Goal: Task Accomplishment & Management: Complete application form

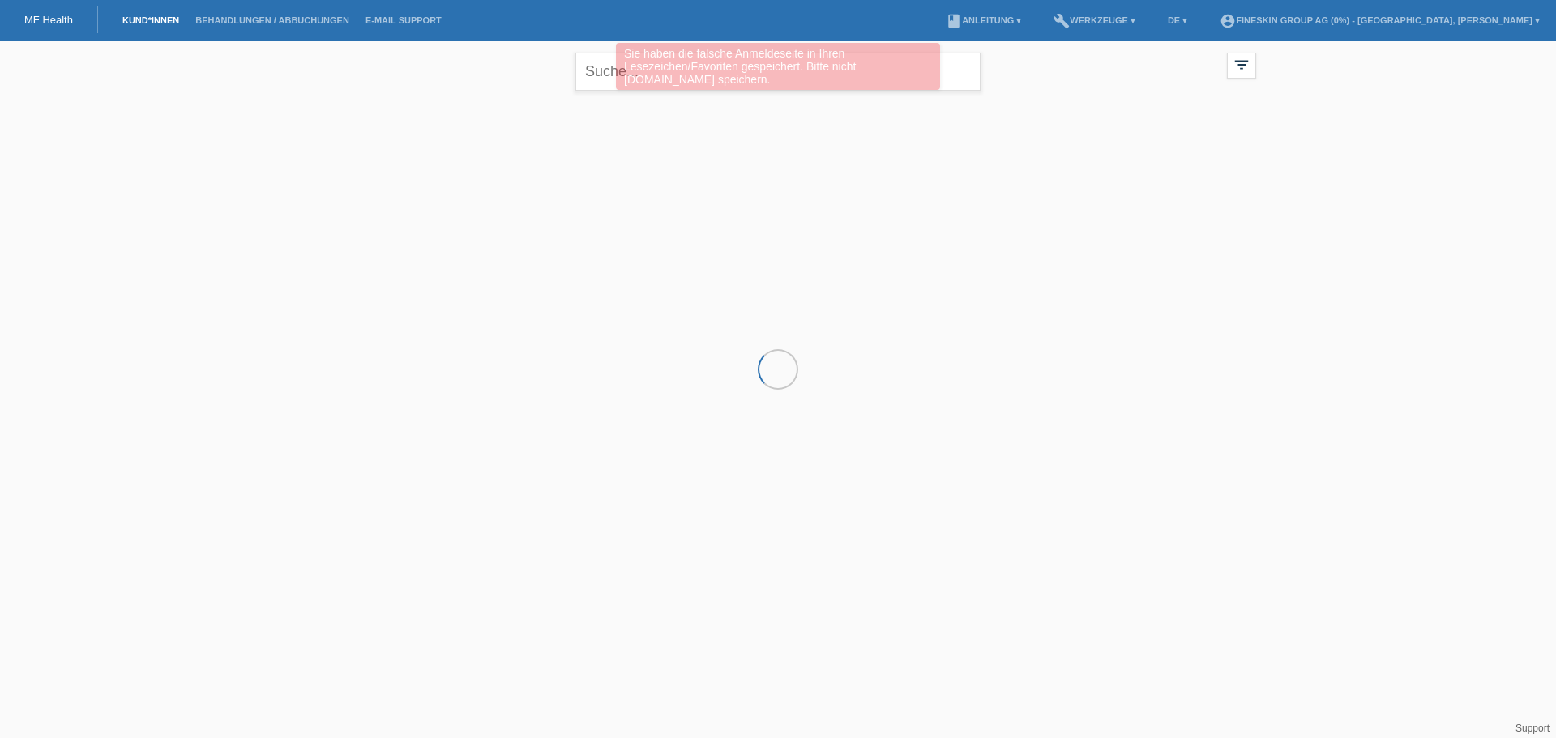
click at [625, 71] on div "Sie haben die falsche Anmeldeseite in Ihren Lesezeichen/Favoriten gespeichert. …" at bounding box center [778, 66] width 324 height 47
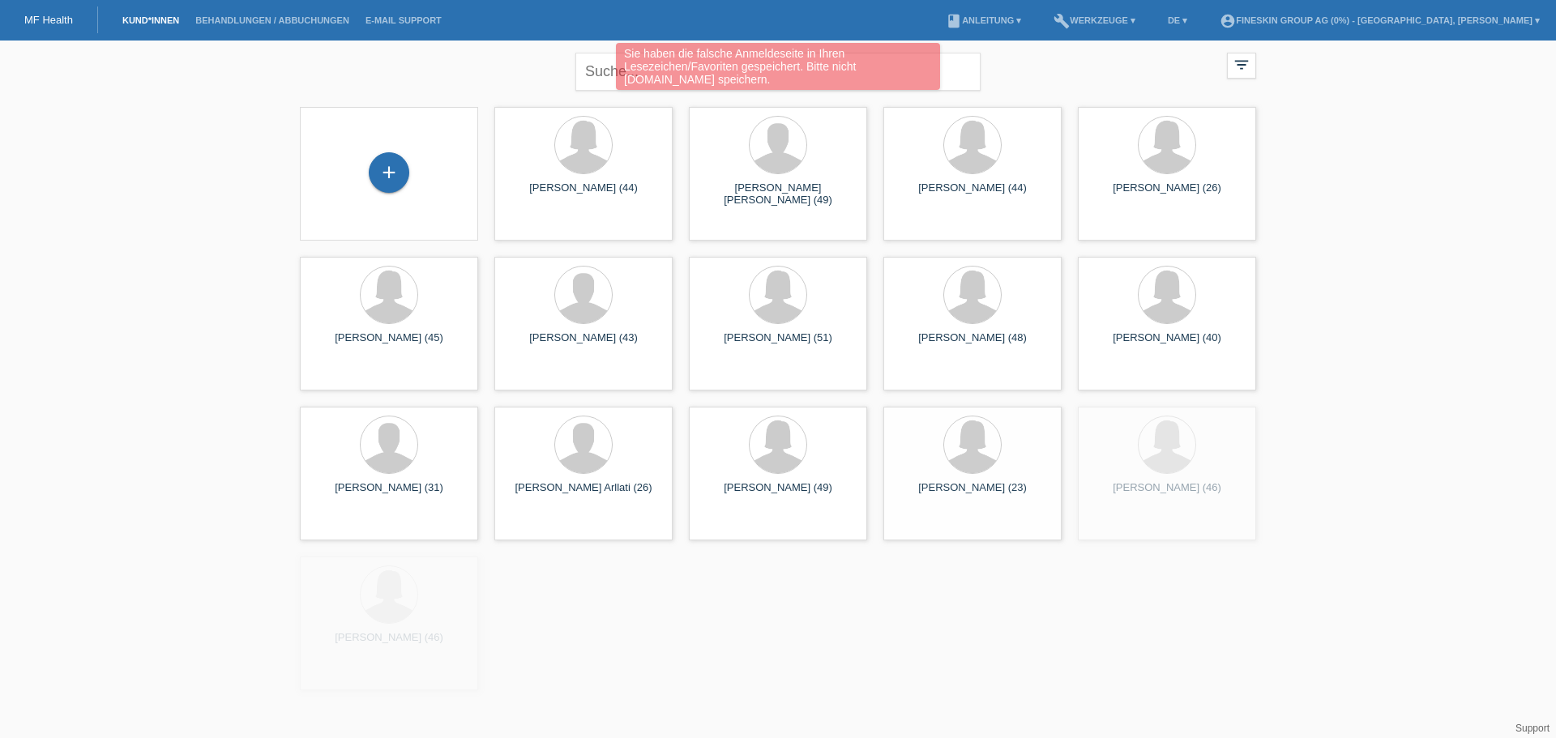
click at [625, 70] on div "Sie haben die falsche Anmeldeseite in Ihren Lesezeichen/Favoriten gespeichert. …" at bounding box center [778, 66] width 324 height 47
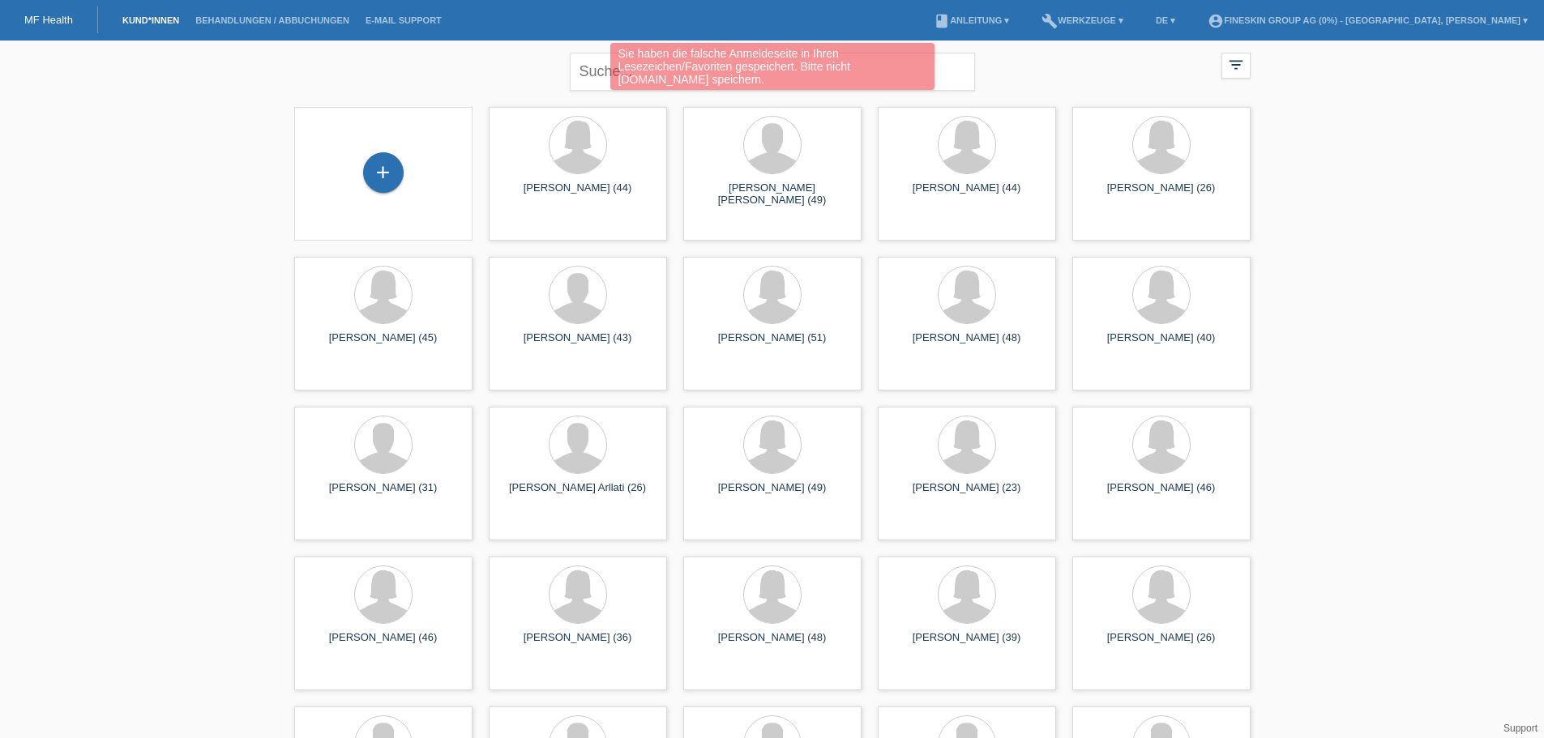
click at [703, 73] on div "Sie haben die falsche Anmeldeseite in Ihren Lesezeichen/Favoriten gespeichert. …" at bounding box center [772, 66] width 324 height 47
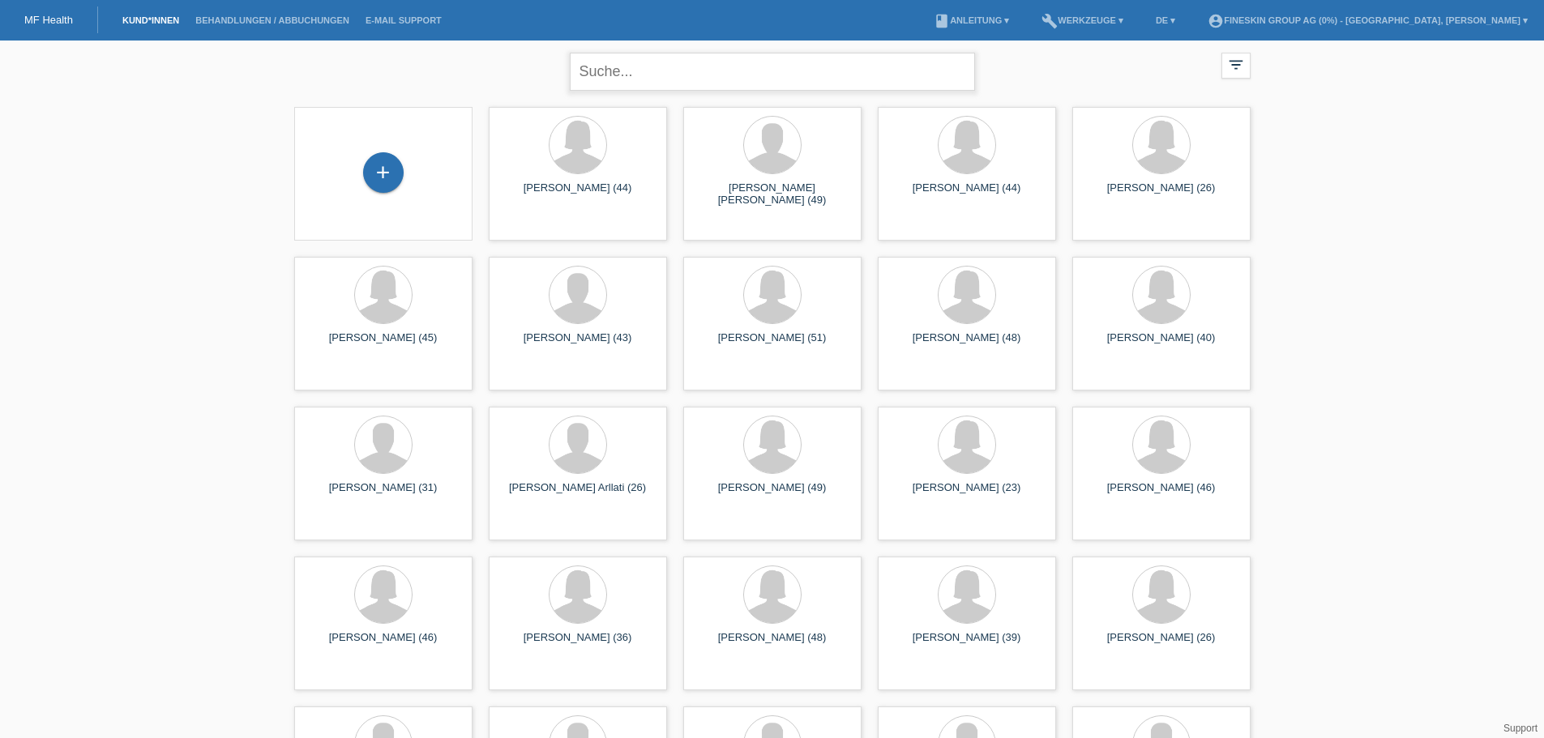
click at [690, 71] on input "text" at bounding box center [772, 72] width 405 height 38
type input "anton martini"
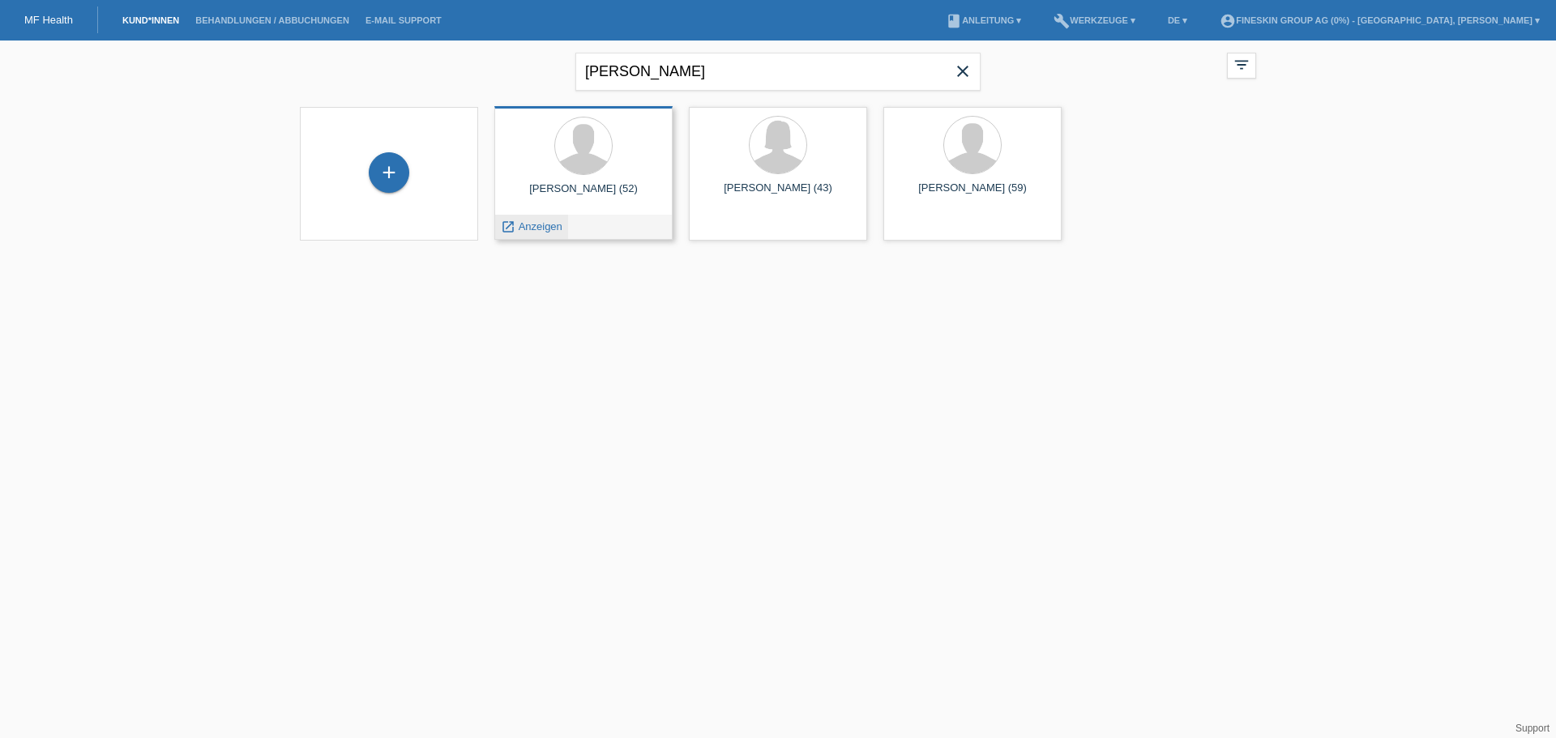
click at [554, 216] on div "launch Anzeigen" at bounding box center [531, 227] width 73 height 24
click at [551, 220] on span "Anzeigen" at bounding box center [541, 226] width 44 height 12
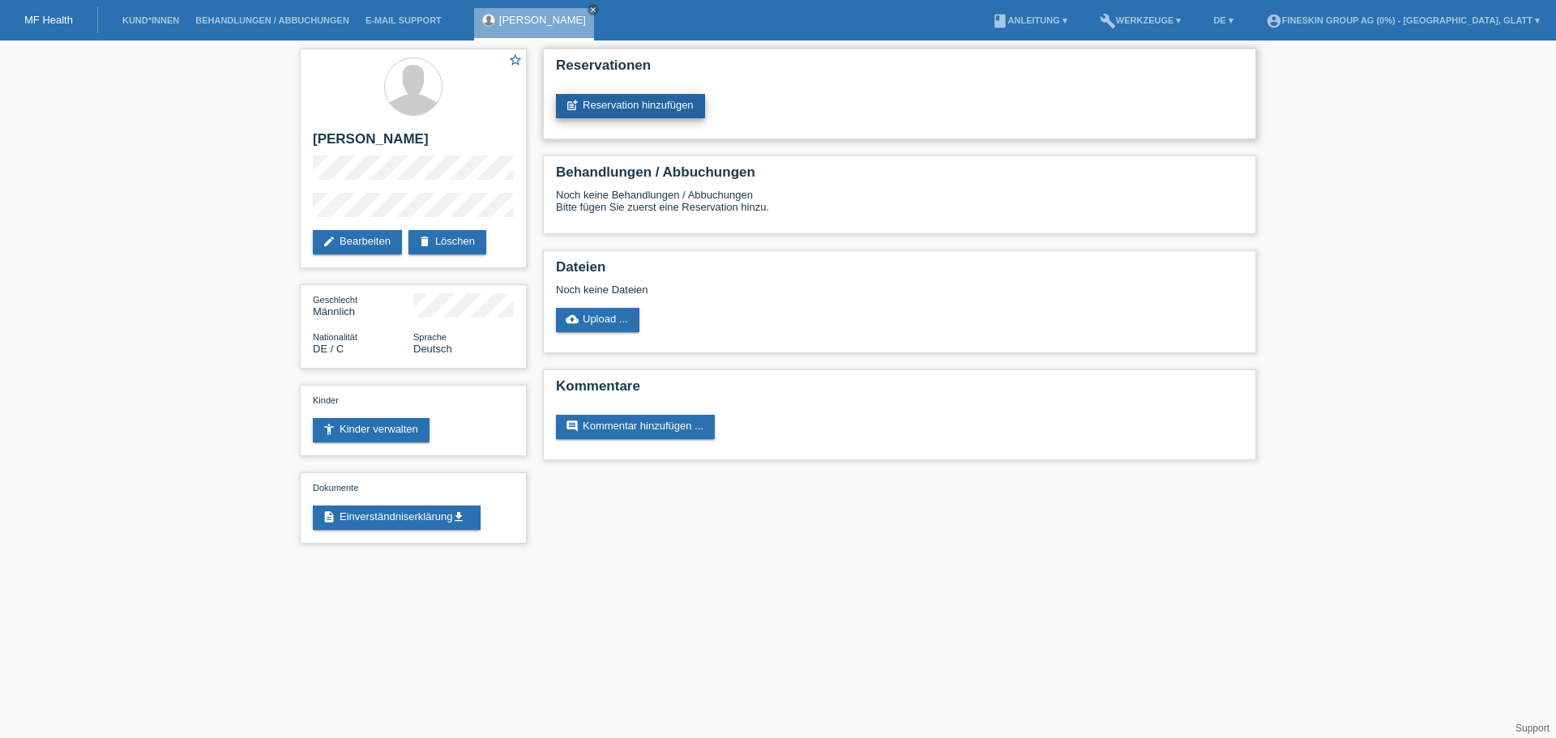
click at [685, 113] on link "post_add Reservation hinzufügen" at bounding box center [630, 106] width 149 height 24
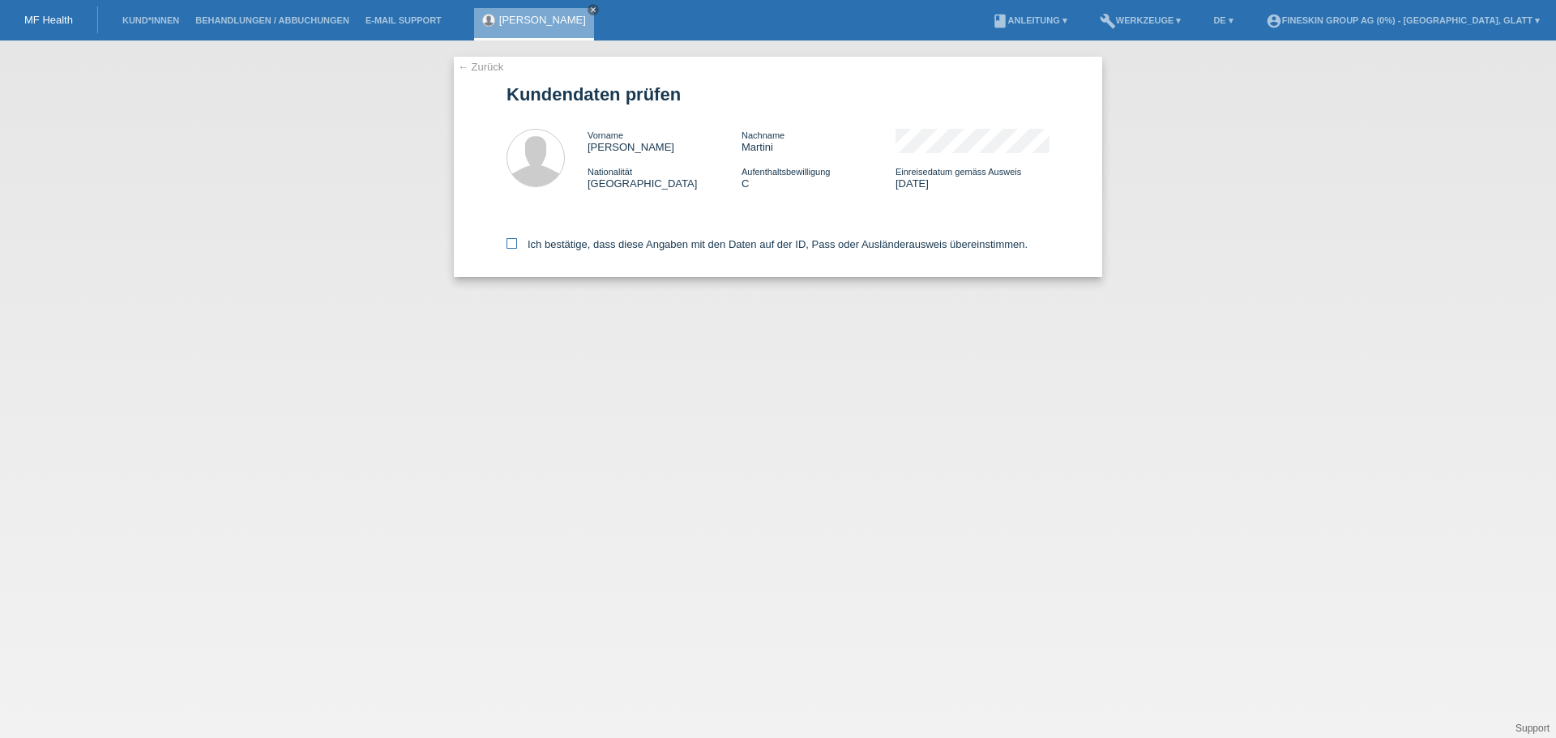
click at [683, 246] on label "Ich bestätige, dass diese Angaben mit den Daten auf der ID, Pass oder Ausländer…" at bounding box center [767, 244] width 521 height 12
click at [517, 246] on input "Ich bestätige, dass diese Angaben mit den Daten auf der ID, Pass oder Ausländer…" at bounding box center [512, 243] width 11 height 11
checkbox input "true"
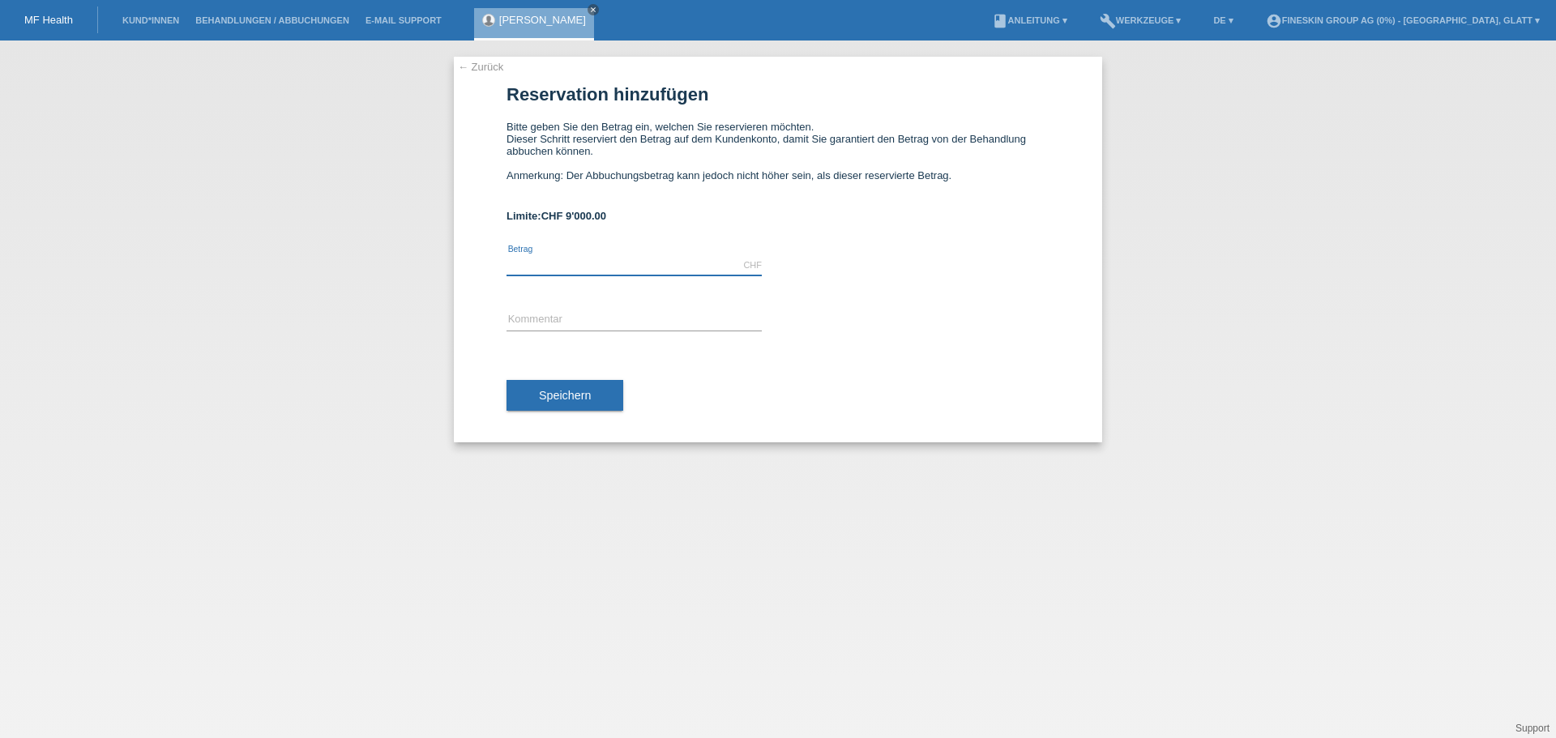
click at [669, 272] on input "text" at bounding box center [634, 265] width 255 height 20
type input "5890.00"
click at [626, 305] on div "error Kommentar" at bounding box center [634, 320] width 255 height 55
click at [611, 328] on input "text" at bounding box center [634, 320] width 255 height 20
type input "GS_Ohrenkorrektur_10102025"
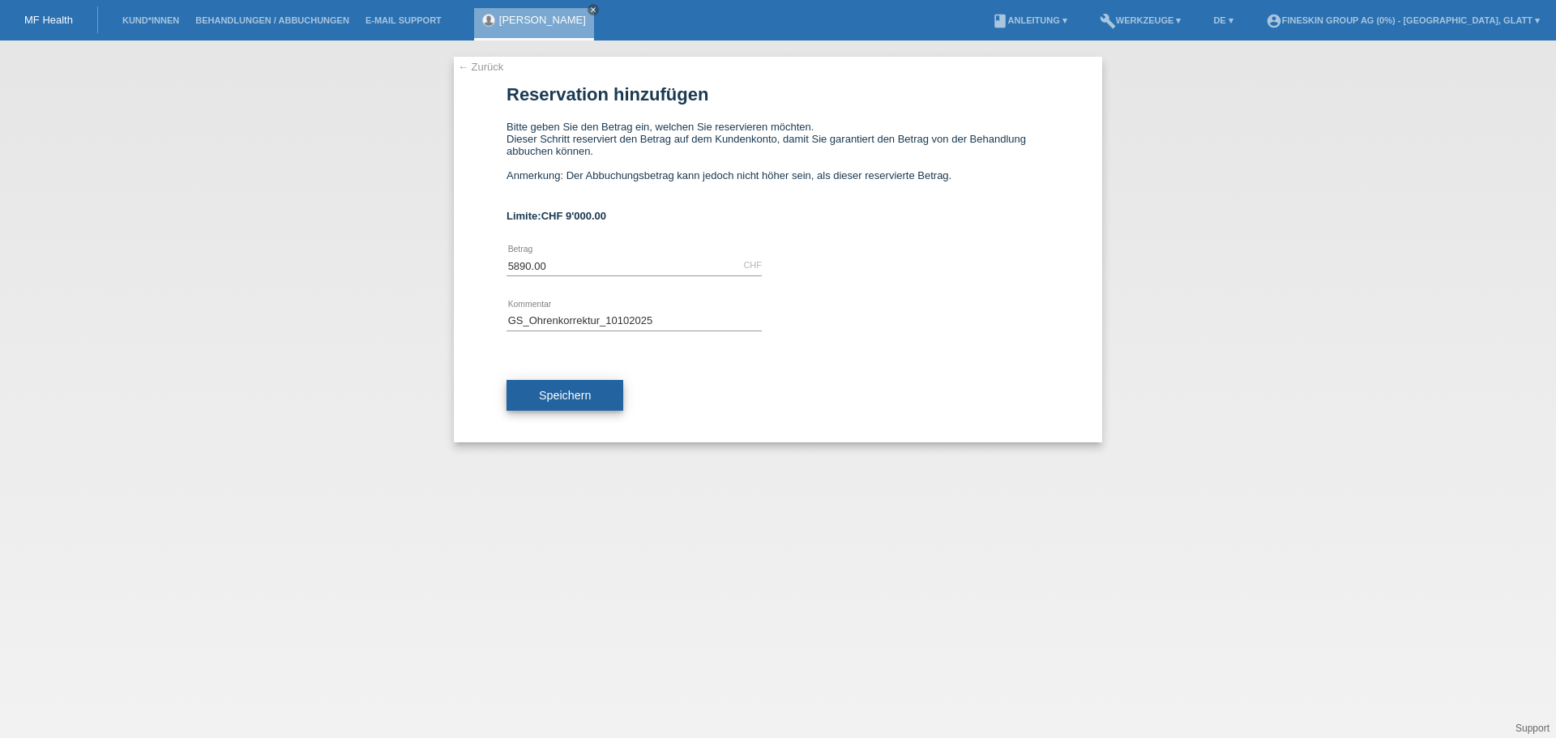
click at [569, 398] on span "Speichern" at bounding box center [565, 395] width 52 height 13
